Goal: Find specific page/section: Find specific page/section

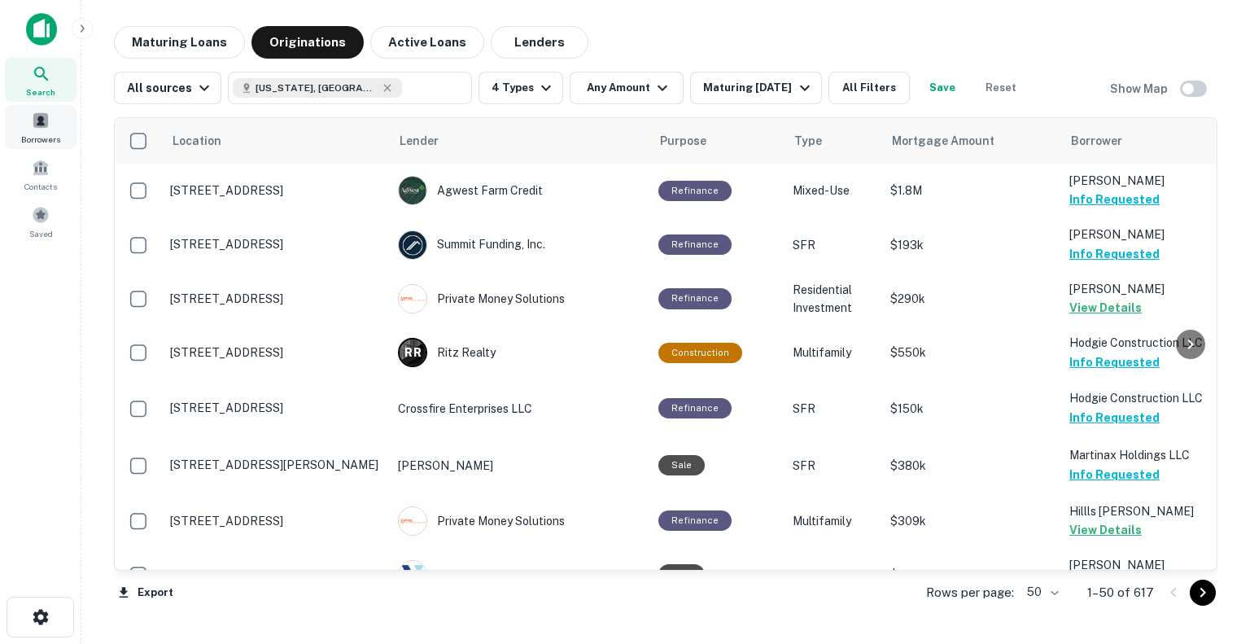
scroll to position [1953, 0]
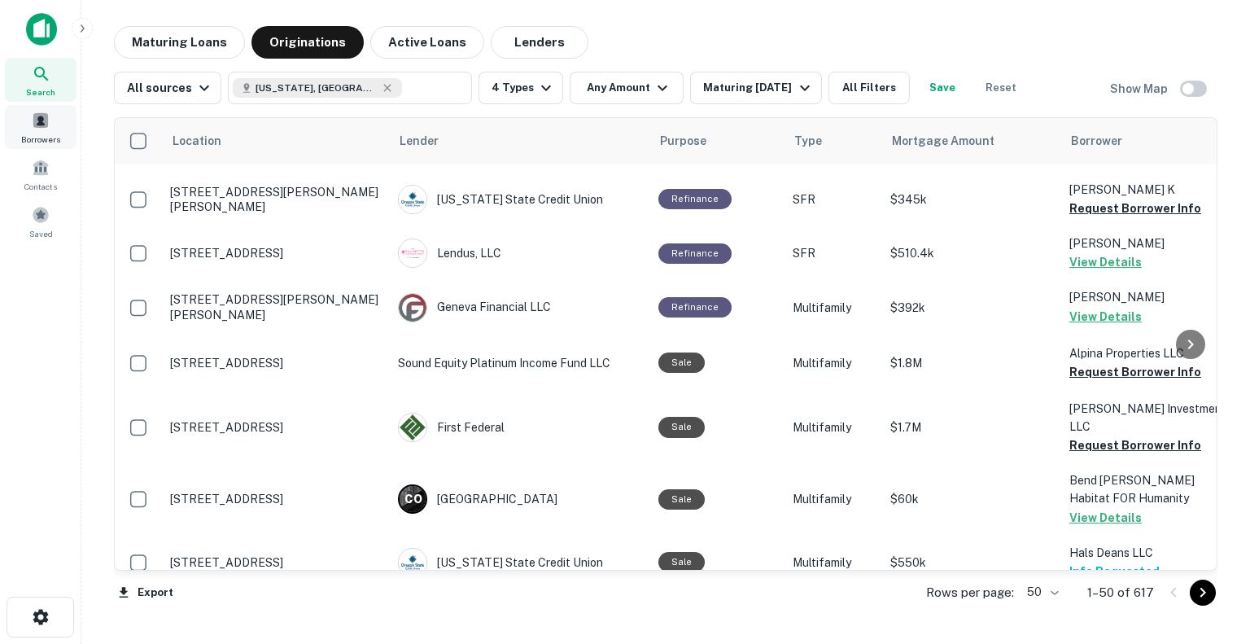
click at [46, 116] on span at bounding box center [41, 120] width 18 height 18
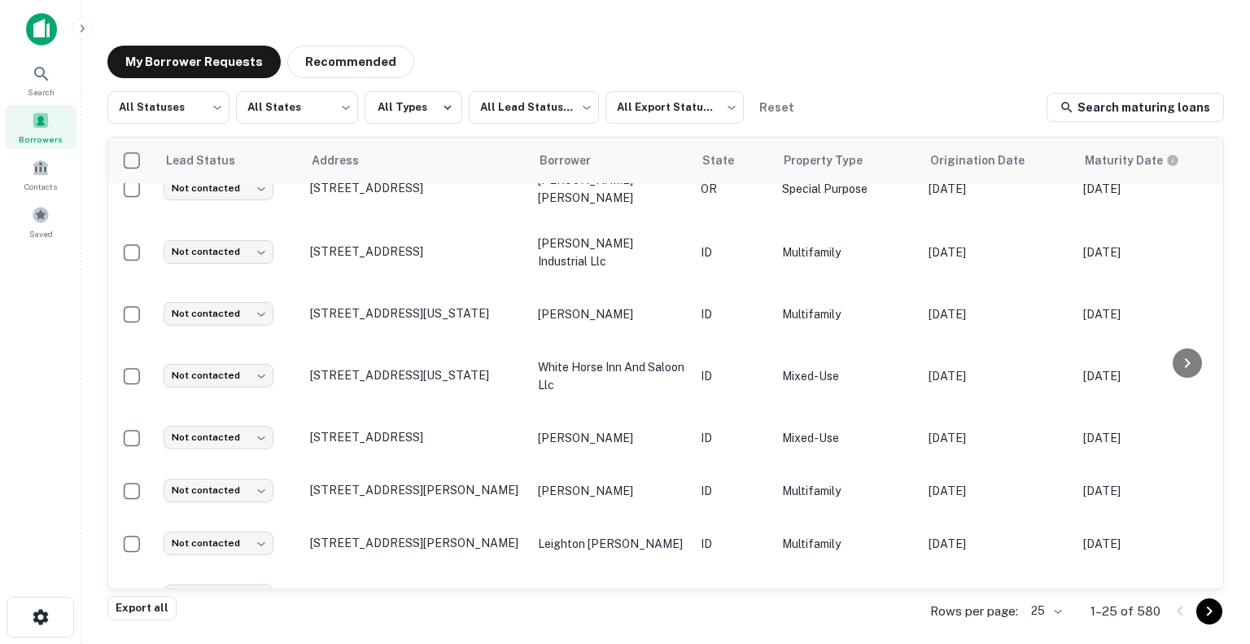
click at [1067, 616] on body "Search Borrowers Contacts Saved My Borrower Requests Recommended All Statuses *…" at bounding box center [625, 322] width 1250 height 644
click at [1063, 583] on li "500" at bounding box center [1047, 580] width 55 height 29
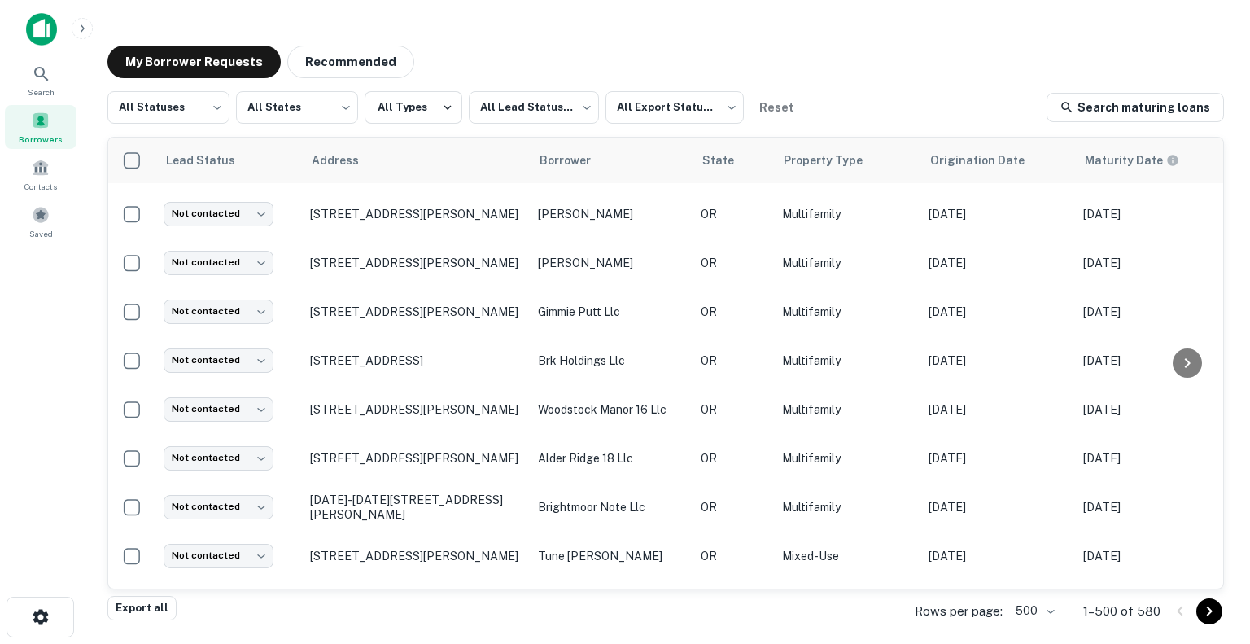
scroll to position [21624, 0]
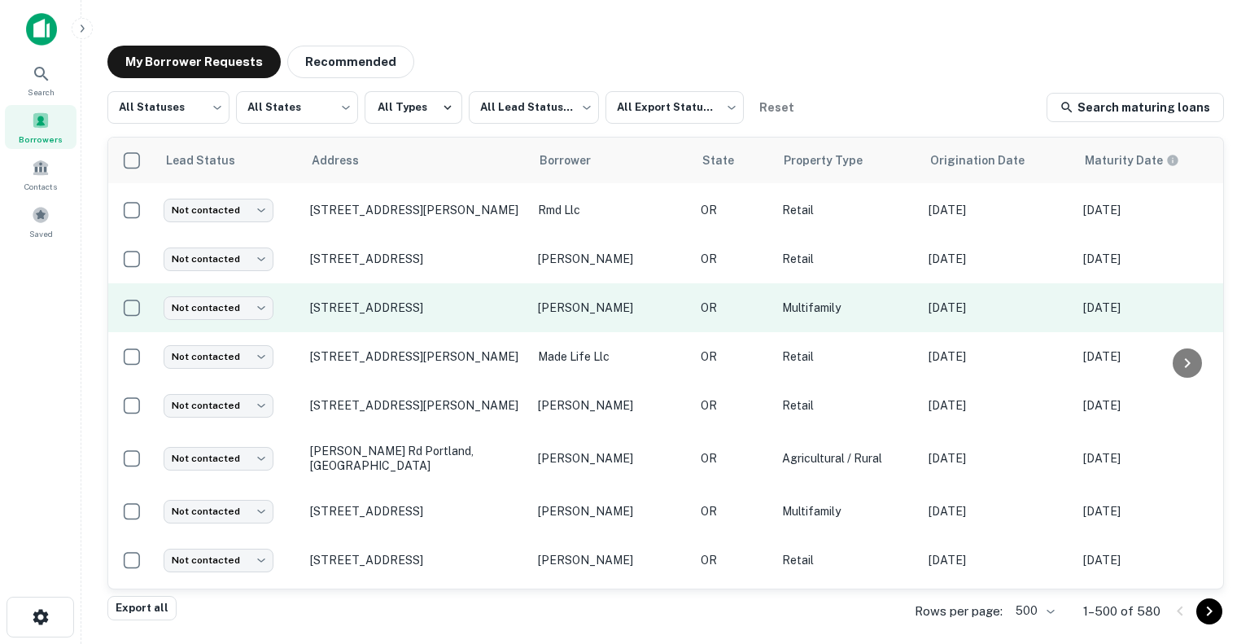
click at [782, 317] on p "Multifamily" at bounding box center [847, 308] width 130 height 18
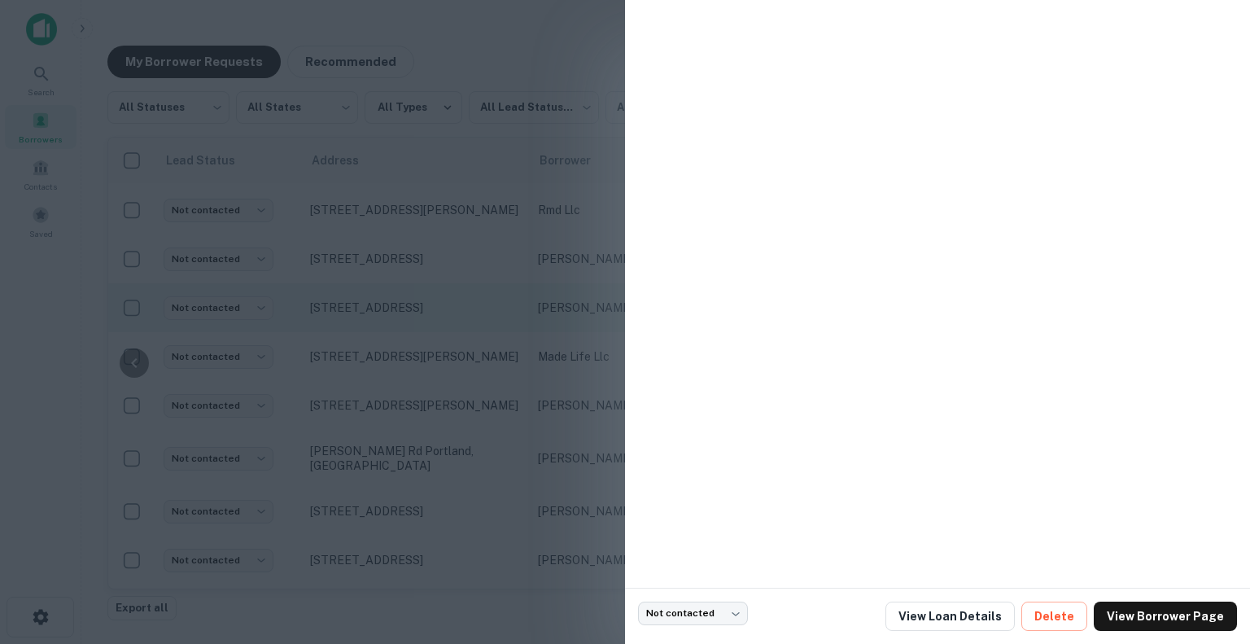
click at [488, 361] on div at bounding box center [625, 322] width 1250 height 644
click at [538, 317] on p "[PERSON_NAME]" at bounding box center [611, 308] width 146 height 18
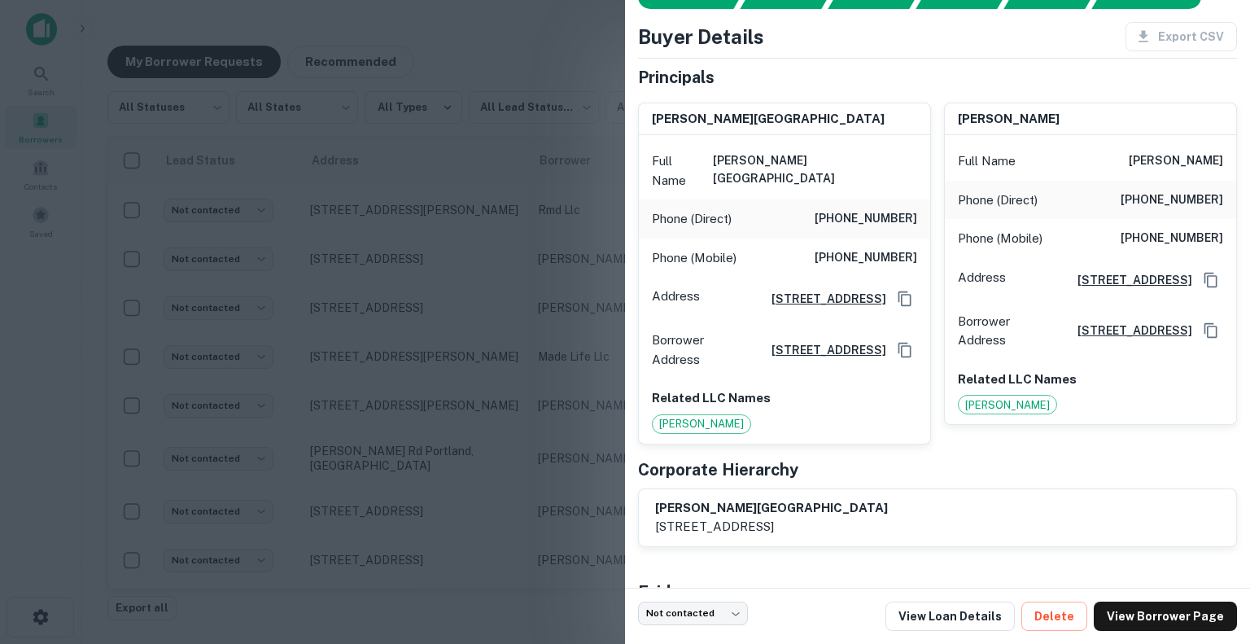
scroll to position [0, 0]
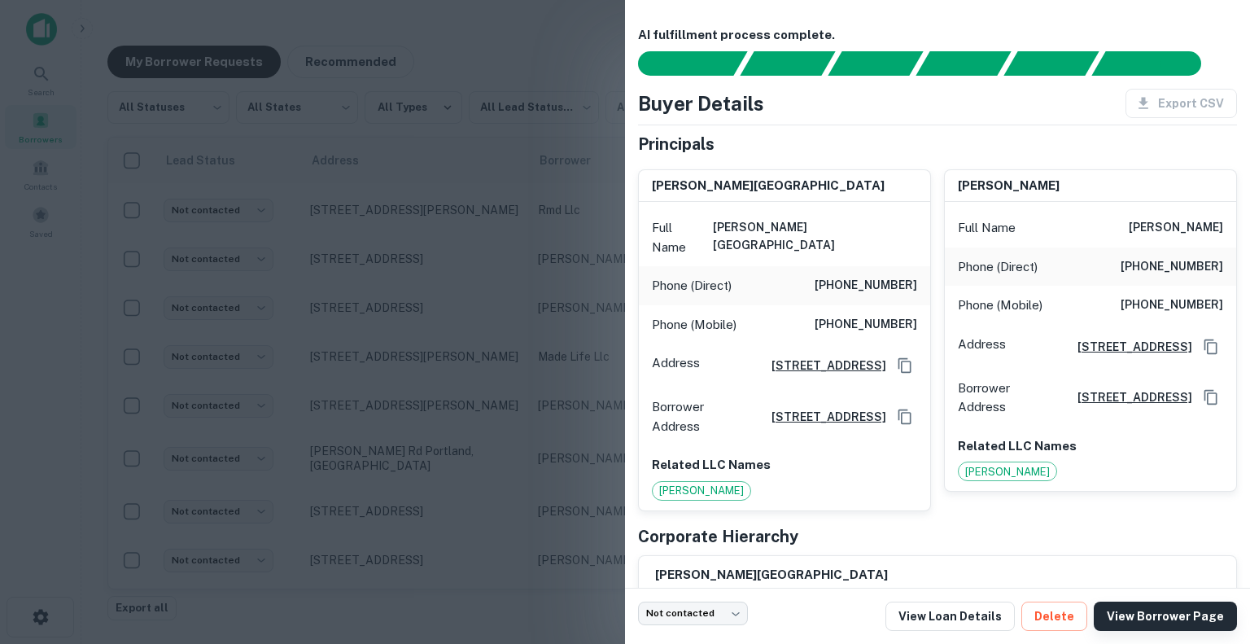
drag, startPoint x: 1205, startPoint y: 610, endPoint x: 1187, endPoint y: 613, distance: 19.0
click at [1205, 610] on link "View Borrower Page" at bounding box center [1165, 615] width 143 height 29
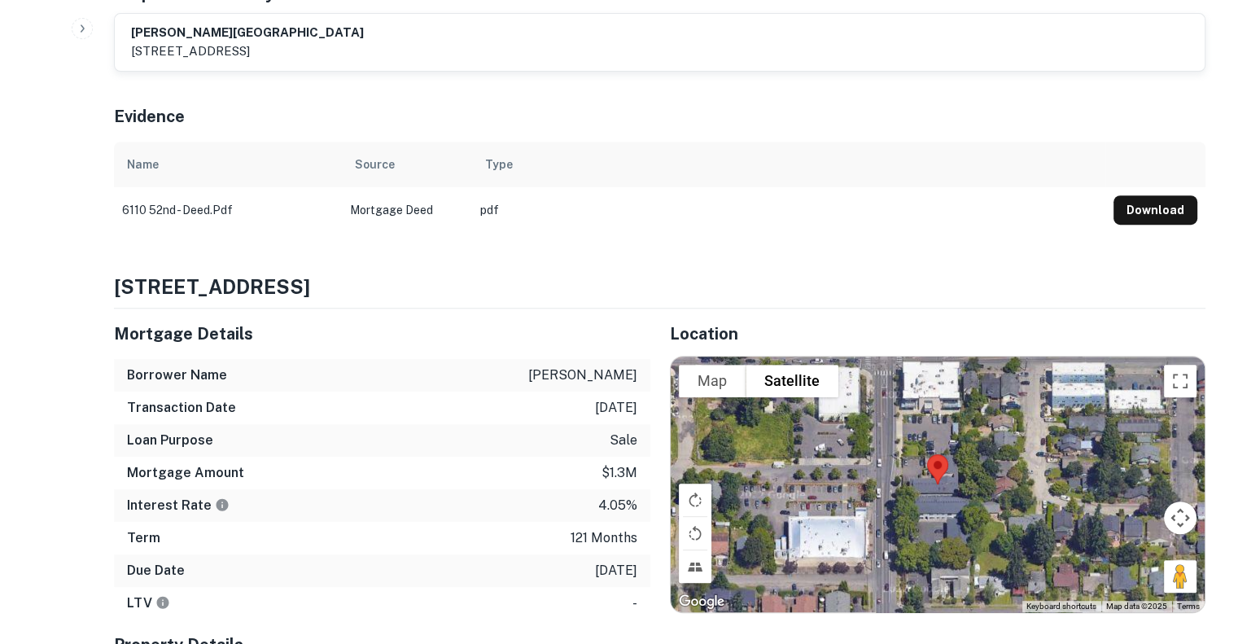
scroll to position [558, 0]
